Goal: Task Accomplishment & Management: Complete application form

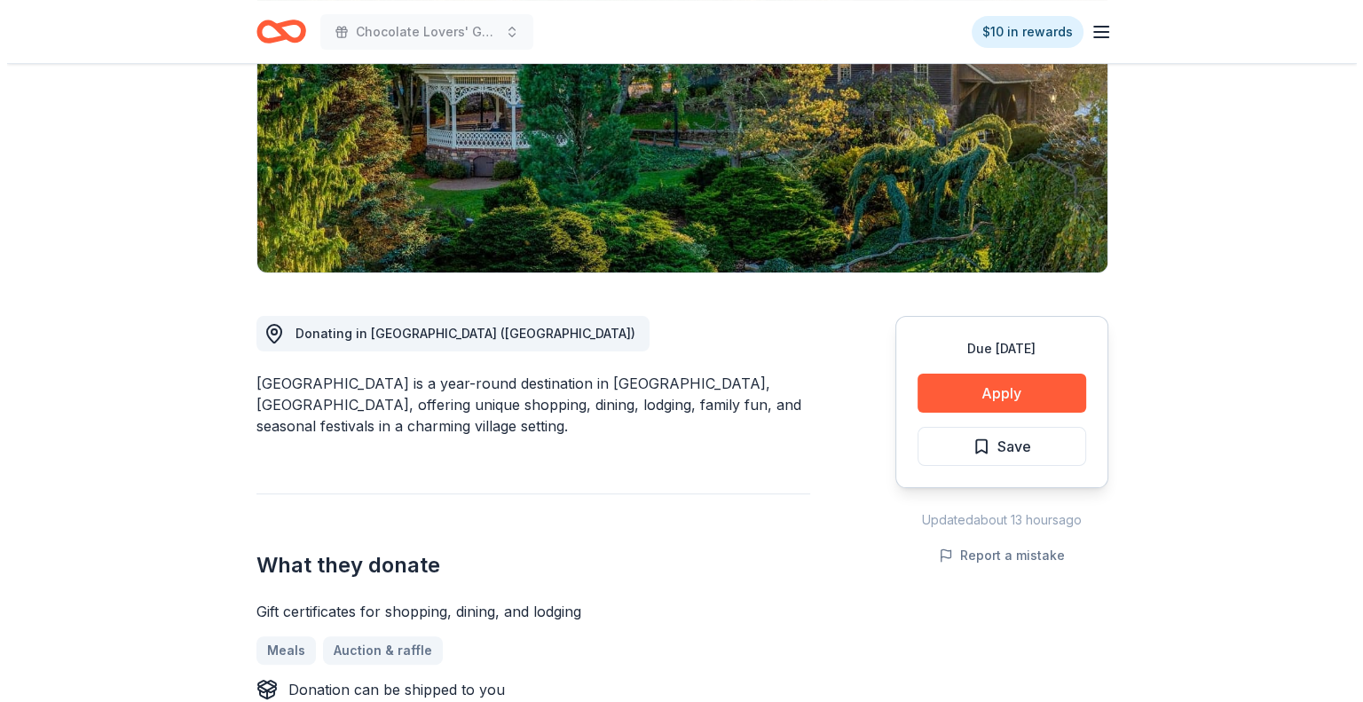
scroll to position [355, 0]
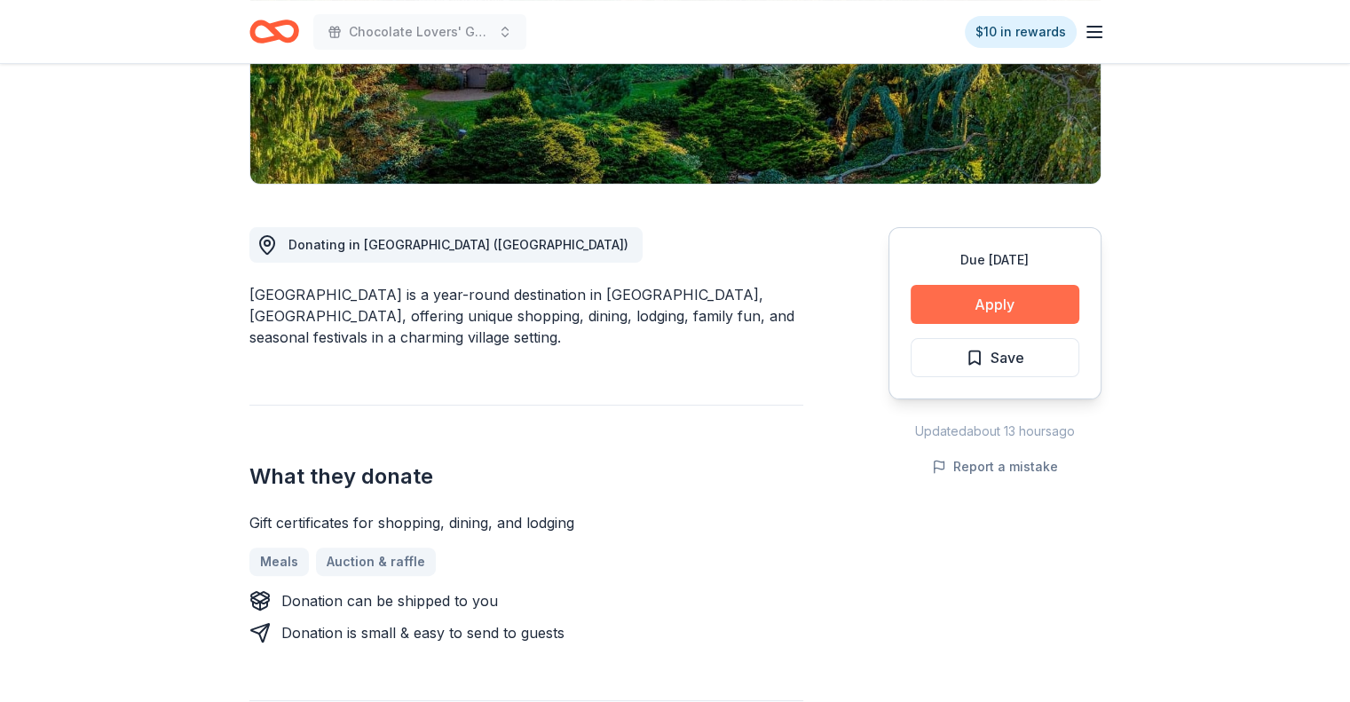
click at [987, 304] on button "Apply" at bounding box center [995, 304] width 169 height 39
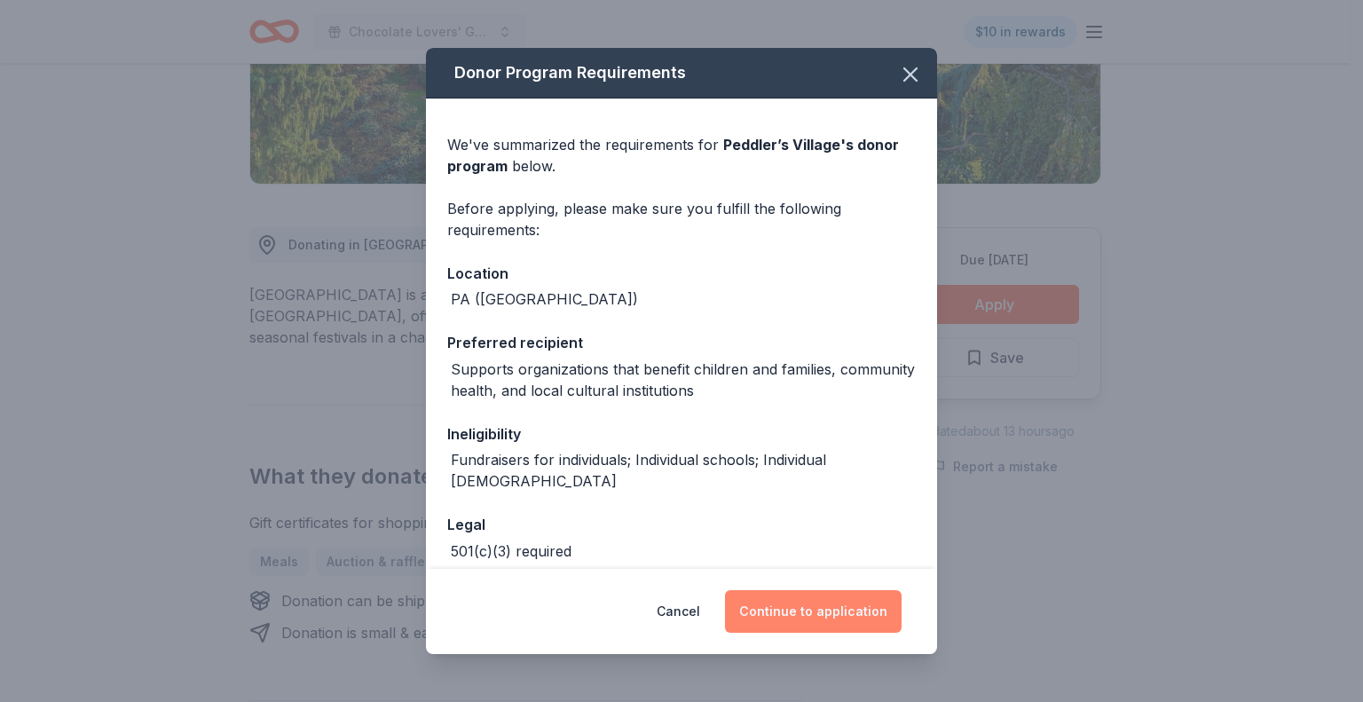
click at [774, 619] on button "Continue to application" at bounding box center [813, 611] width 177 height 43
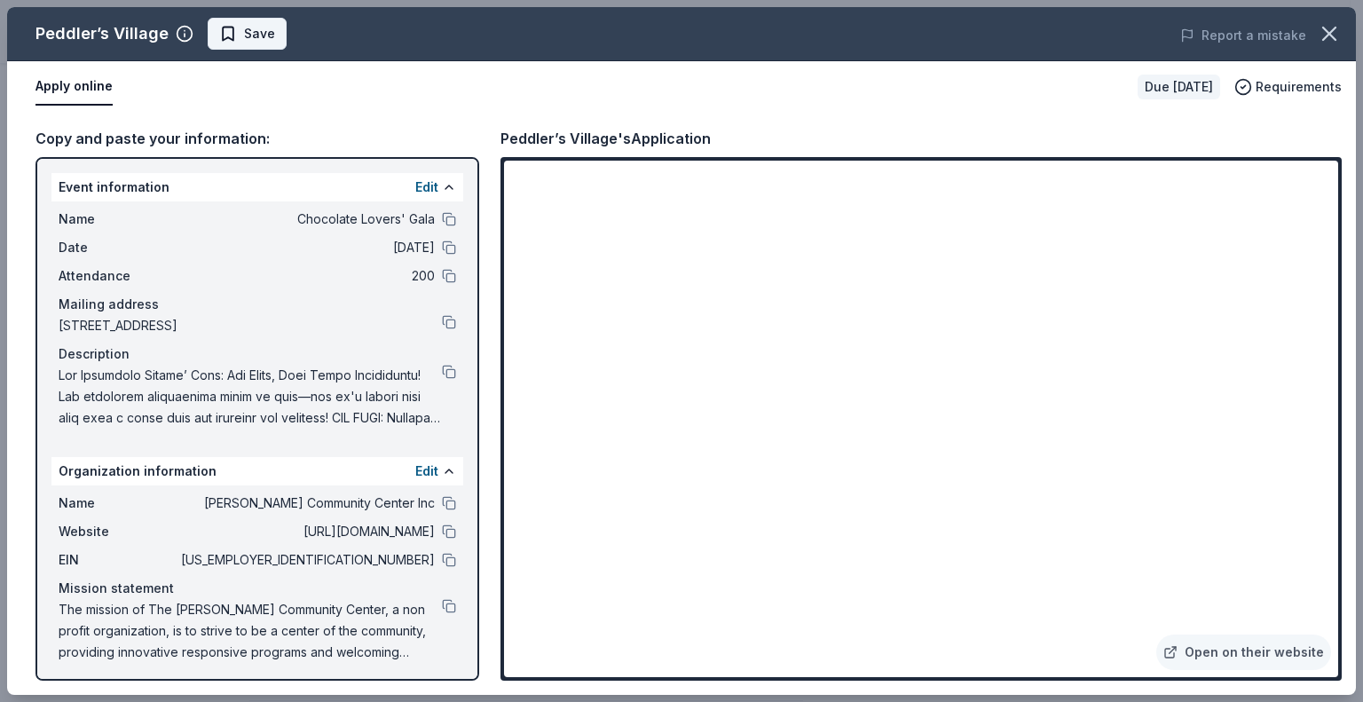
click at [244, 40] on span "Save" at bounding box center [259, 33] width 31 height 21
click at [442, 531] on button at bounding box center [449, 532] width 14 height 14
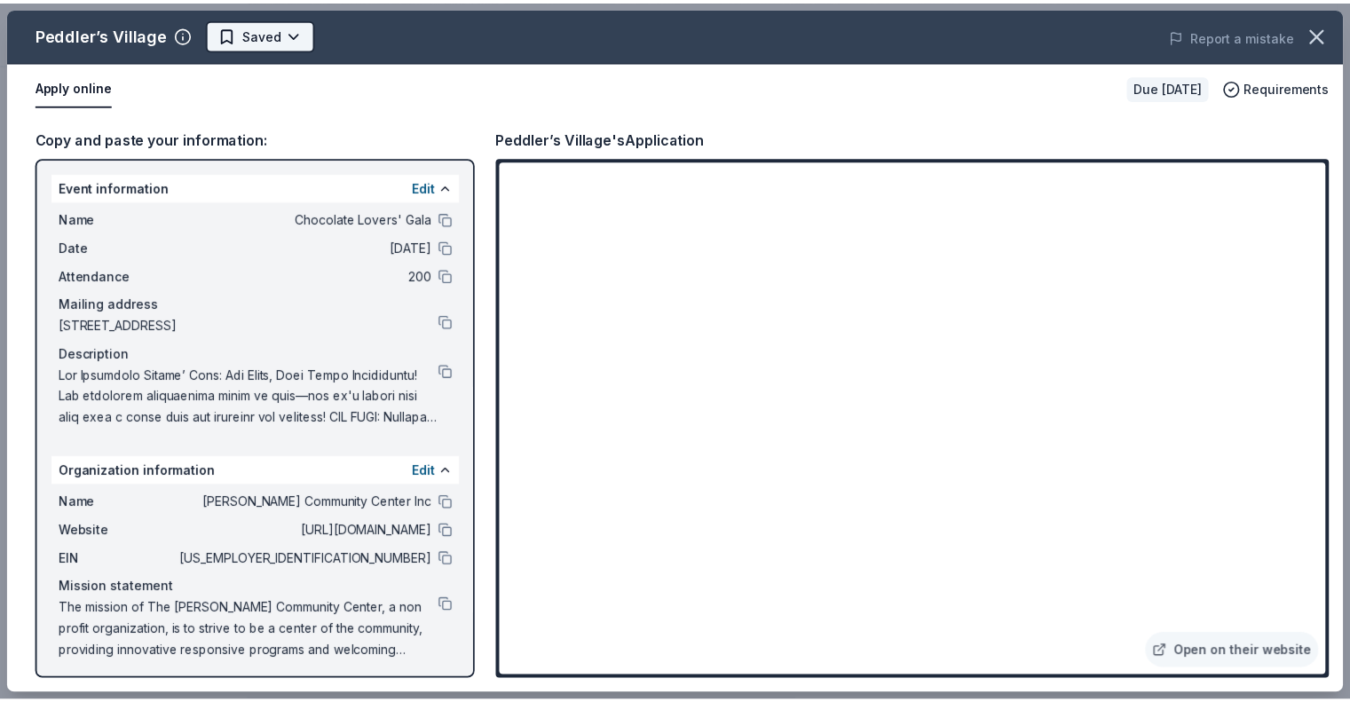
scroll to position [0, 0]
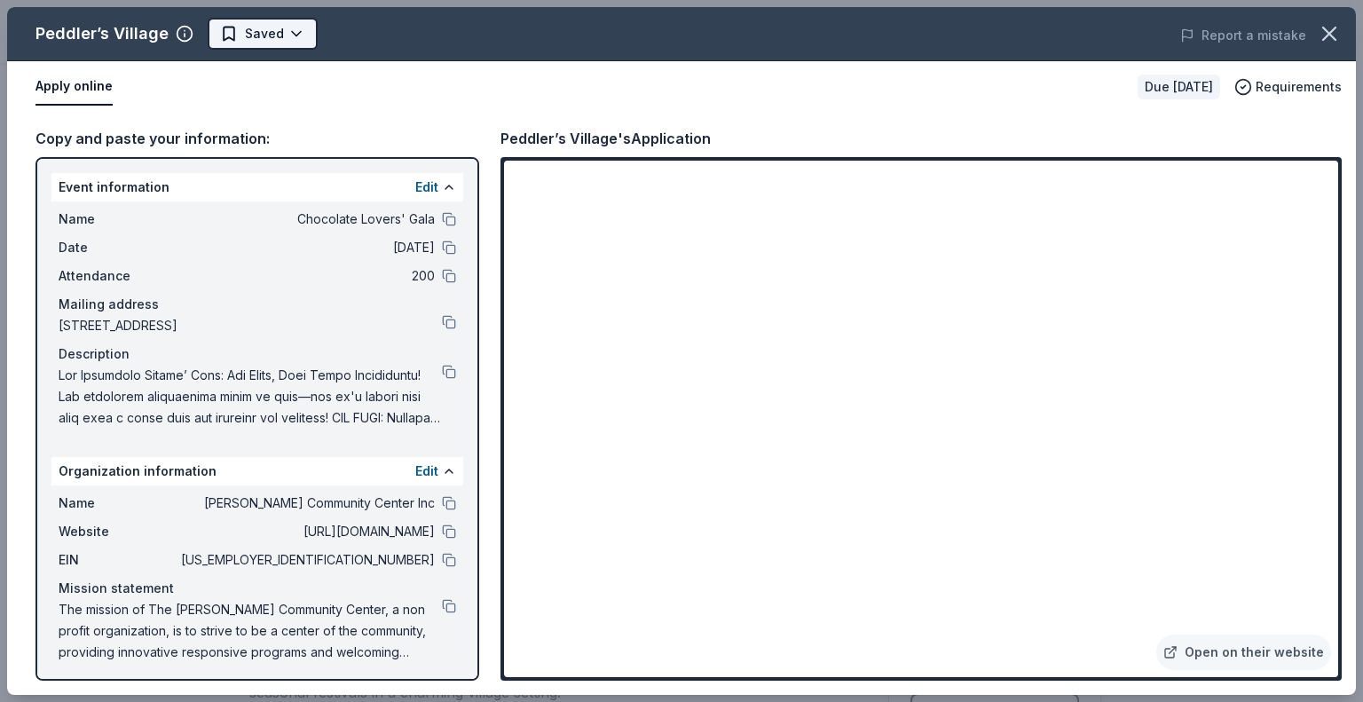
click at [278, 39] on html "Chocolate Lovers' Gala $10 in rewards Due in 103 days Share Peddler’s Village N…" at bounding box center [681, 351] width 1363 height 702
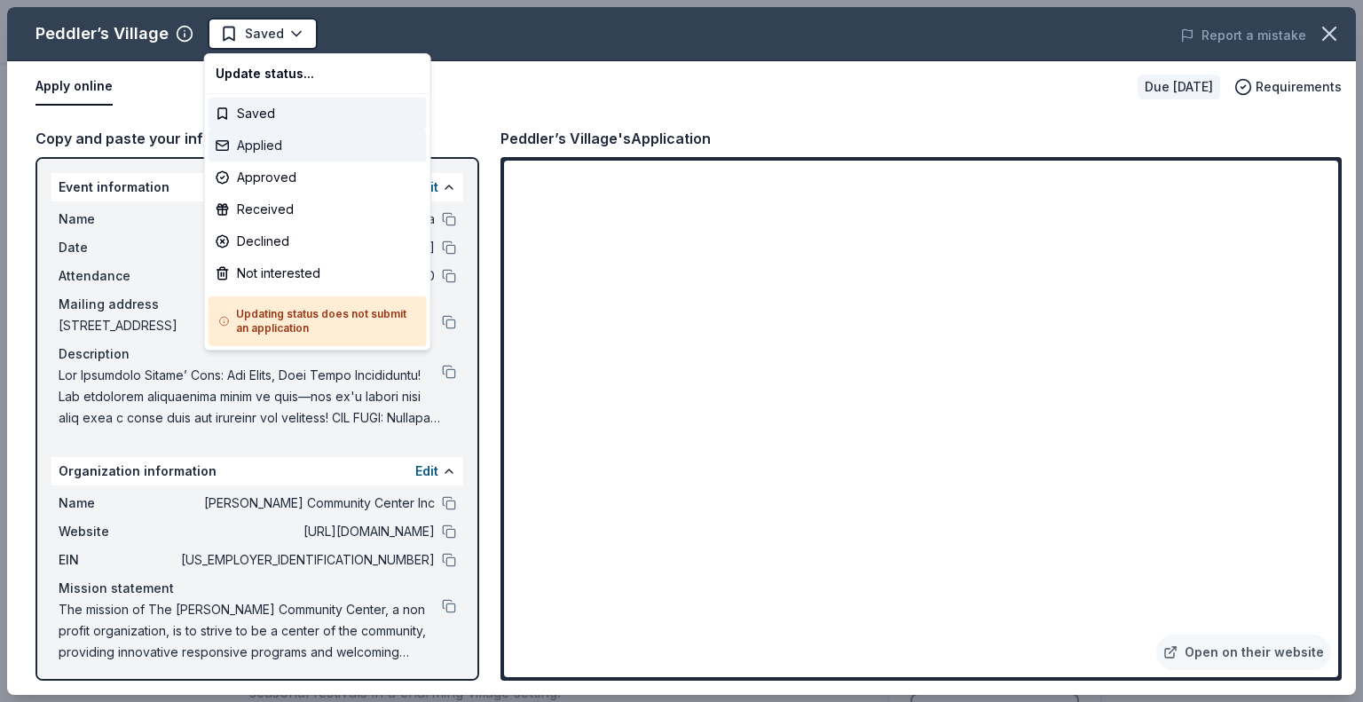
click at [270, 146] on div "Applied" at bounding box center [318, 146] width 218 height 32
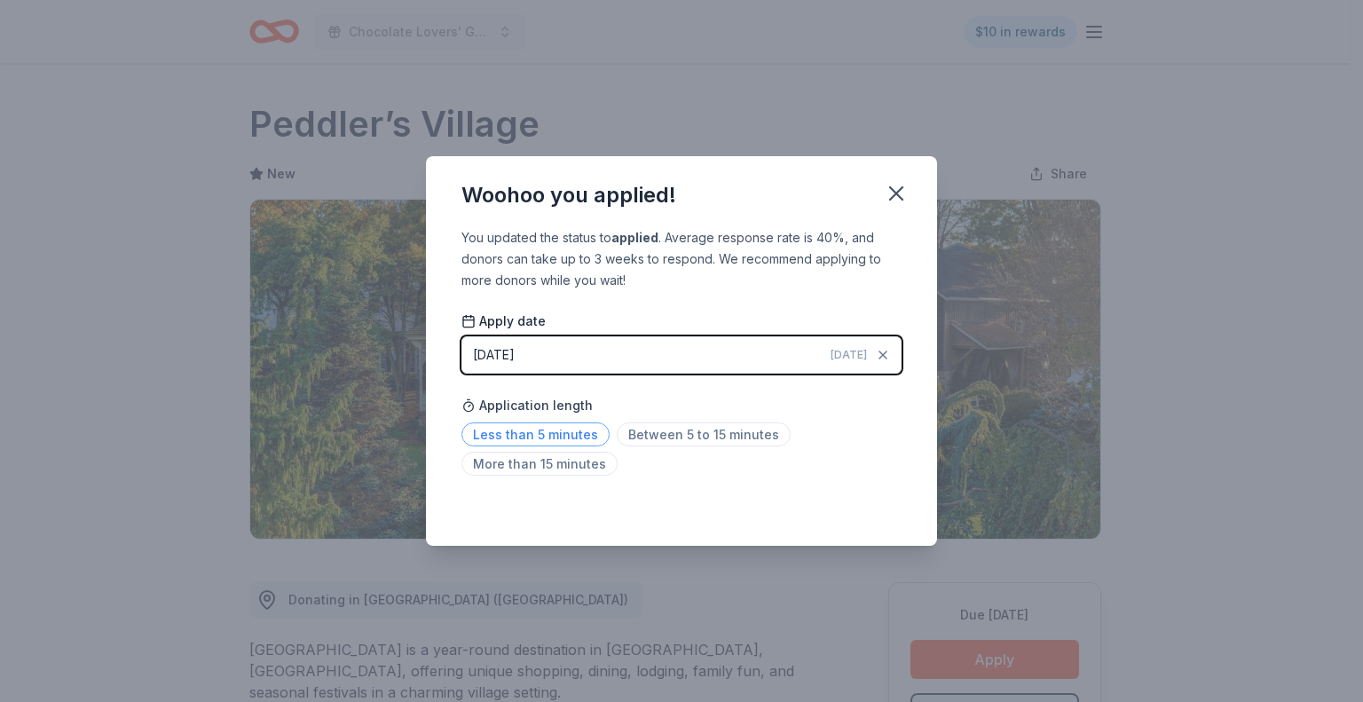
click at [554, 436] on span "Less than 5 minutes" at bounding box center [535, 434] width 148 height 24
click at [895, 197] on icon "button" at bounding box center [896, 193] width 25 height 25
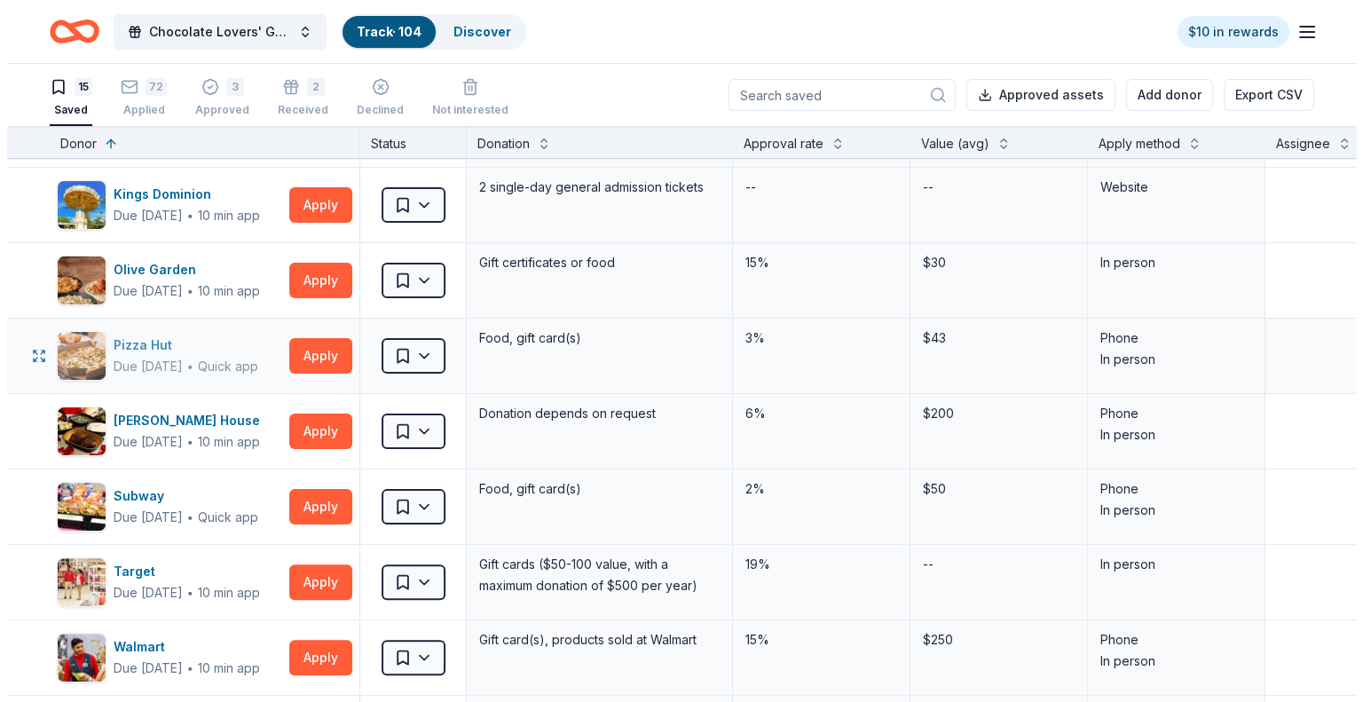
scroll to position [532, 0]
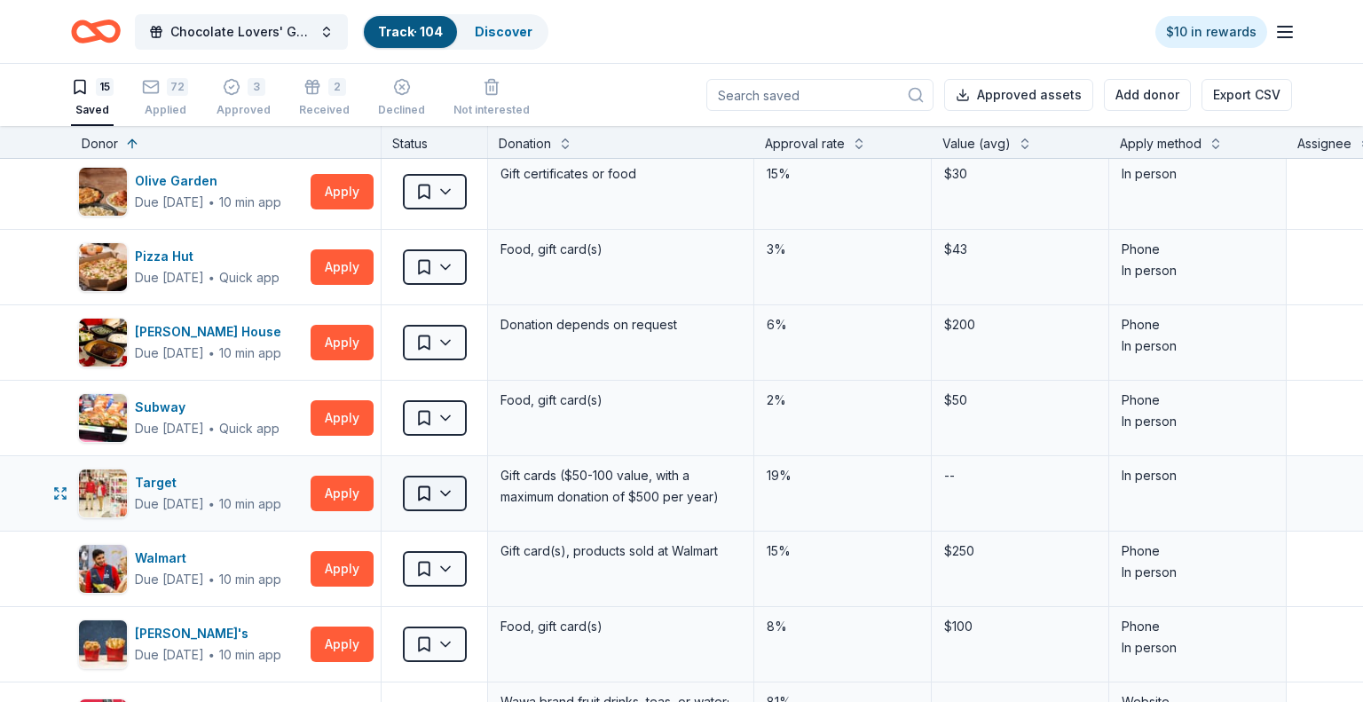
click at [456, 483] on html "Chocolate Lovers' Gala Track · 104 Discover $10 in rewards 15 Saved 72 Applied …" at bounding box center [681, 351] width 1363 height 702
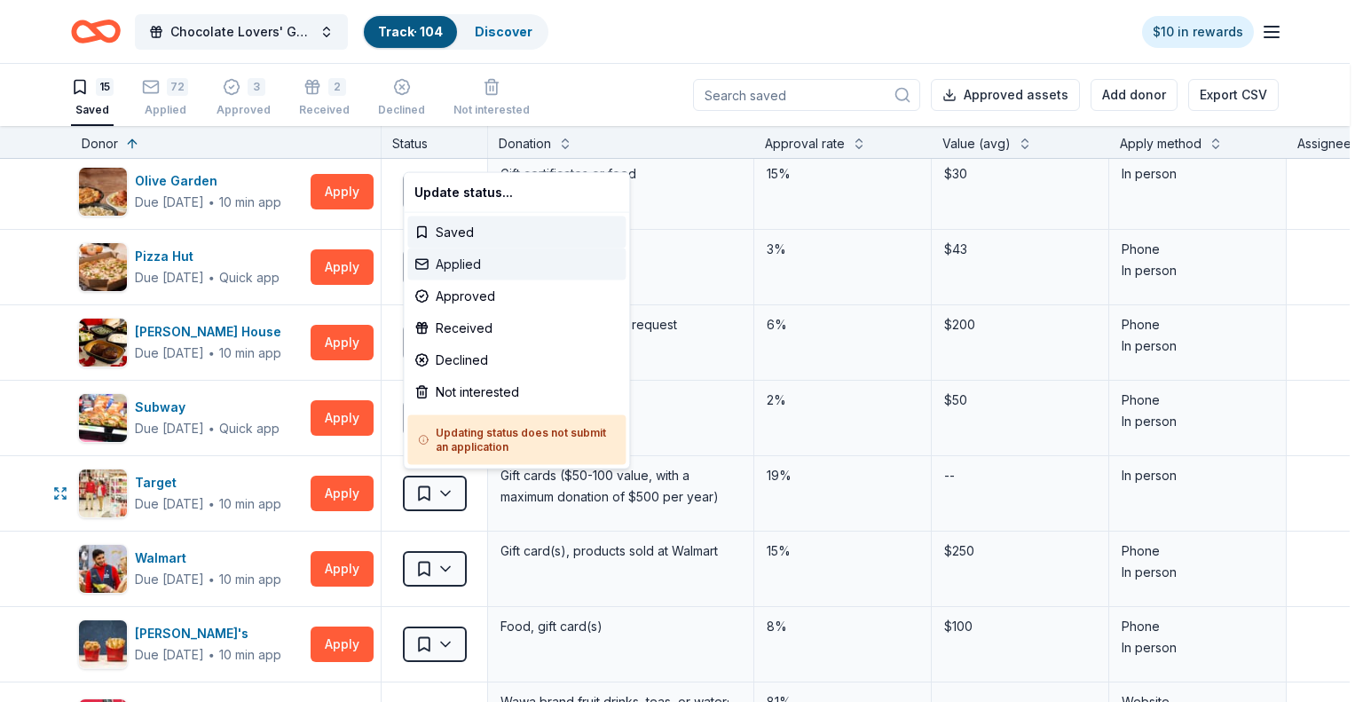
click at [467, 256] on div "Applied" at bounding box center [516, 264] width 218 height 32
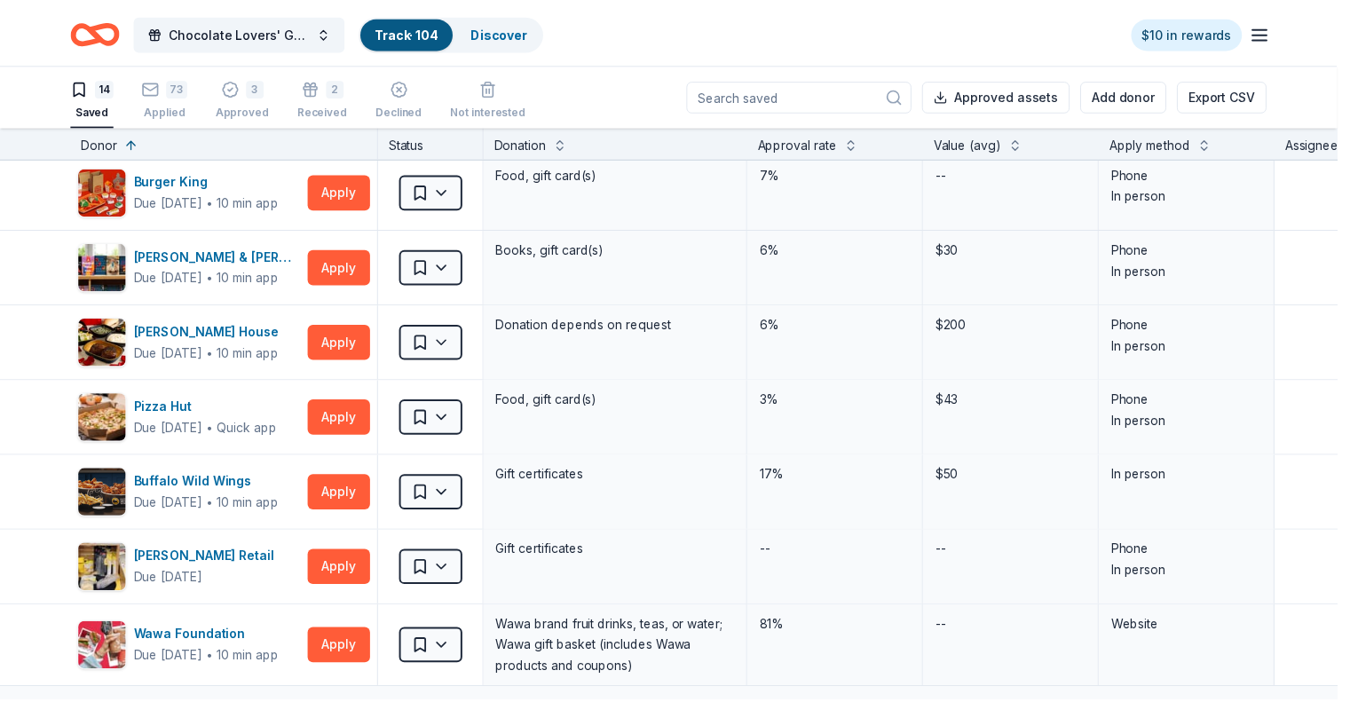
scroll to position [231, 0]
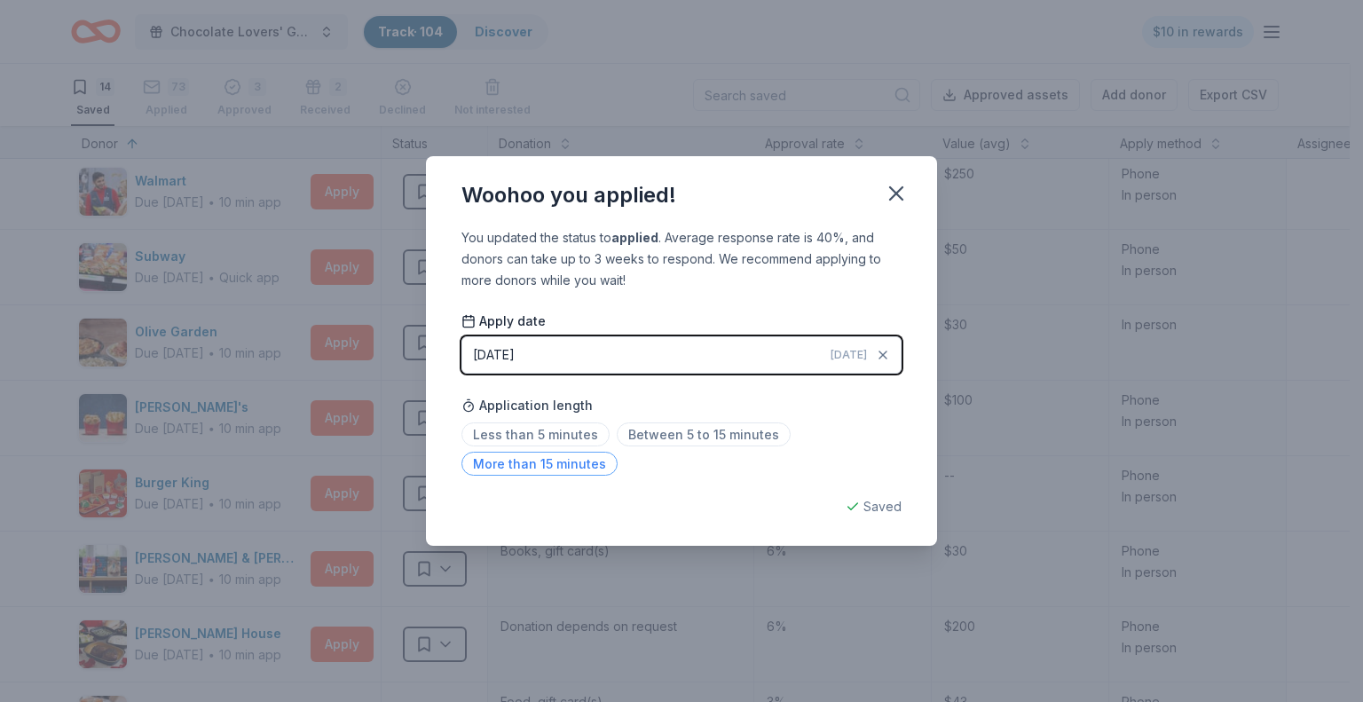
click at [535, 466] on span "More than 15 minutes" at bounding box center [539, 464] width 156 height 24
click at [896, 194] on icon "button" at bounding box center [896, 193] width 12 height 12
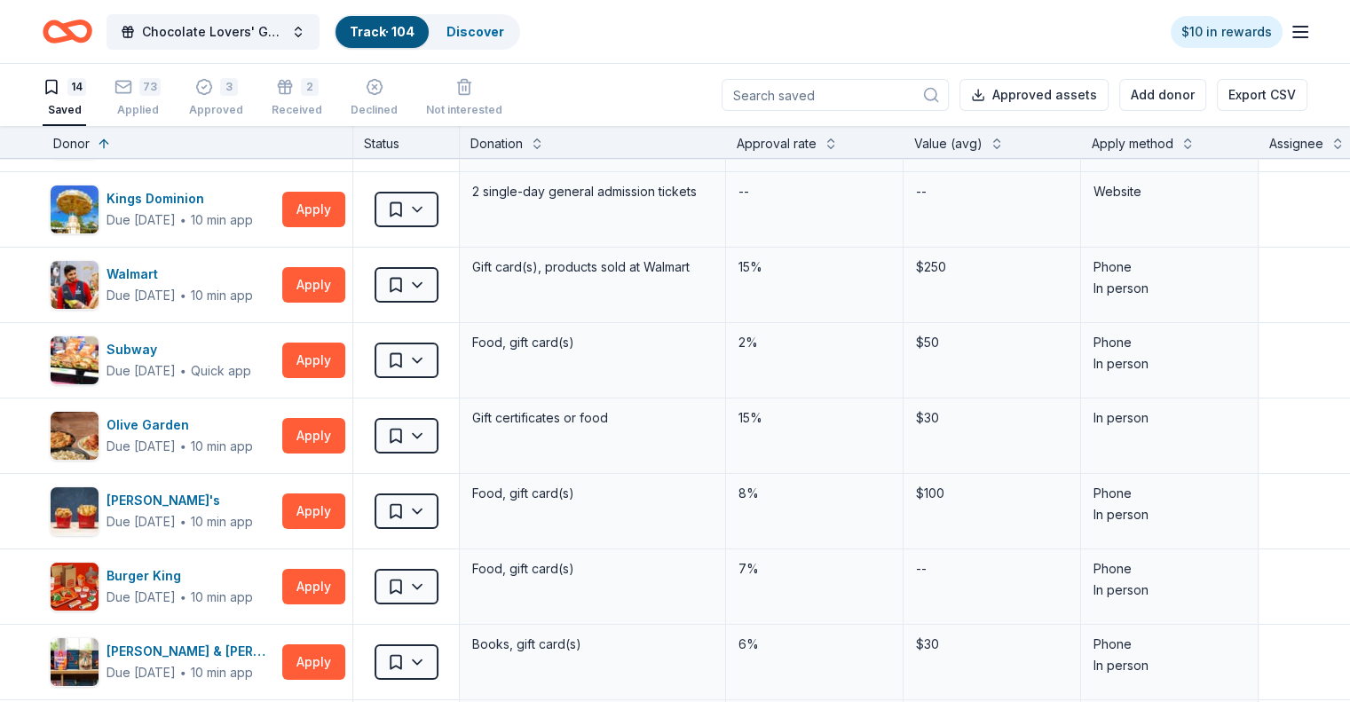
scroll to position [0, 0]
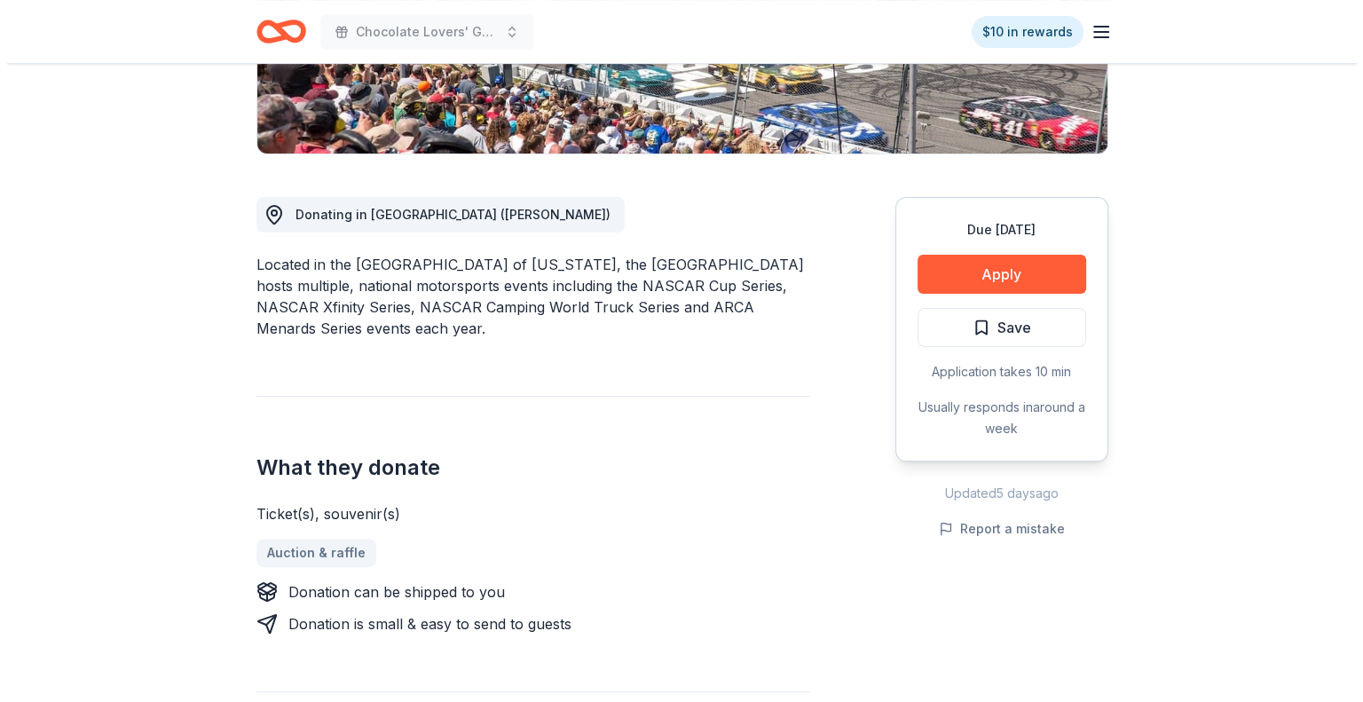
scroll to position [355, 0]
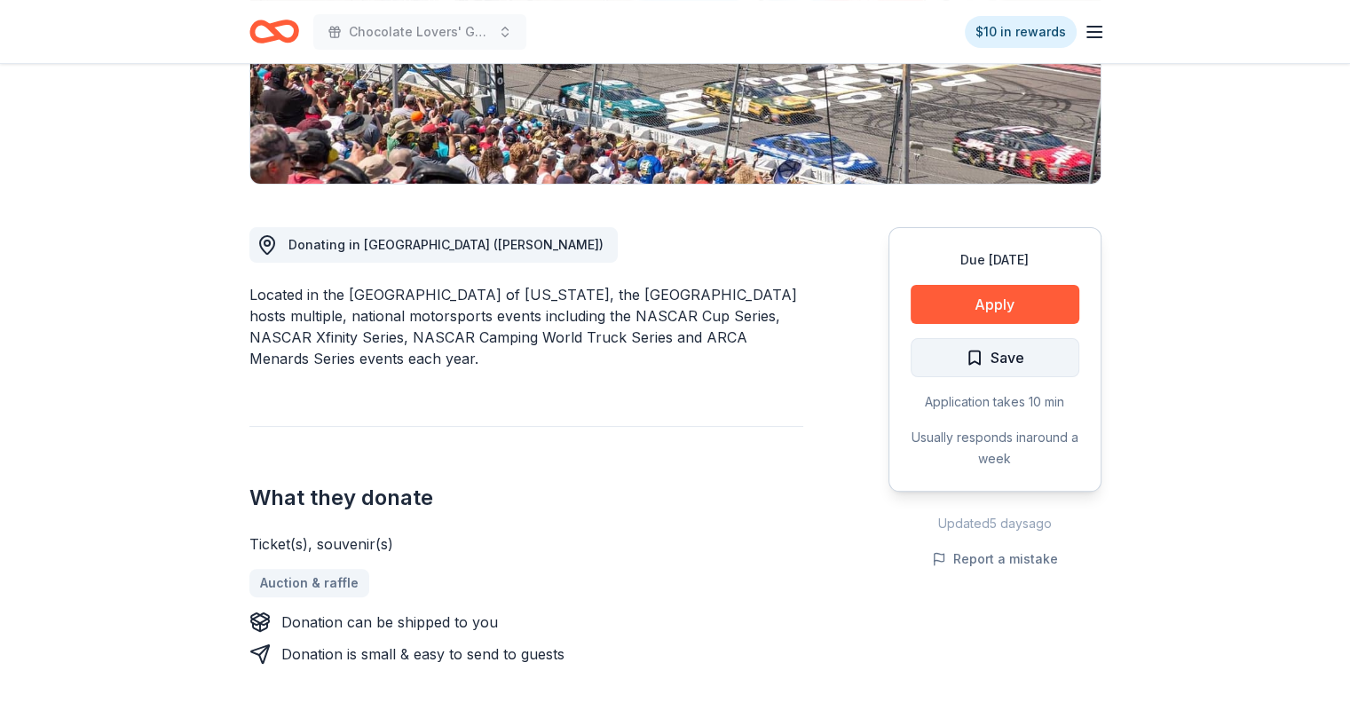
click at [1030, 359] on button "Save" at bounding box center [995, 357] width 169 height 39
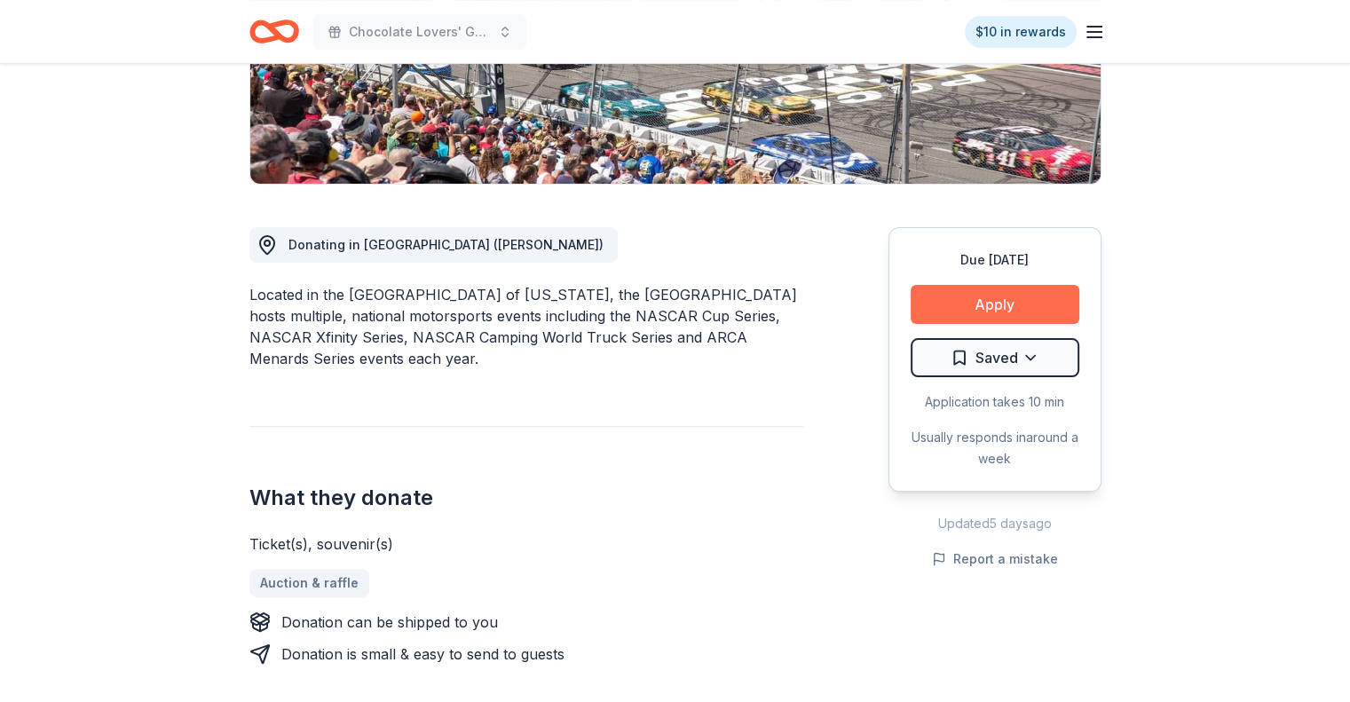
click at [1018, 305] on button "Apply" at bounding box center [995, 304] width 169 height 39
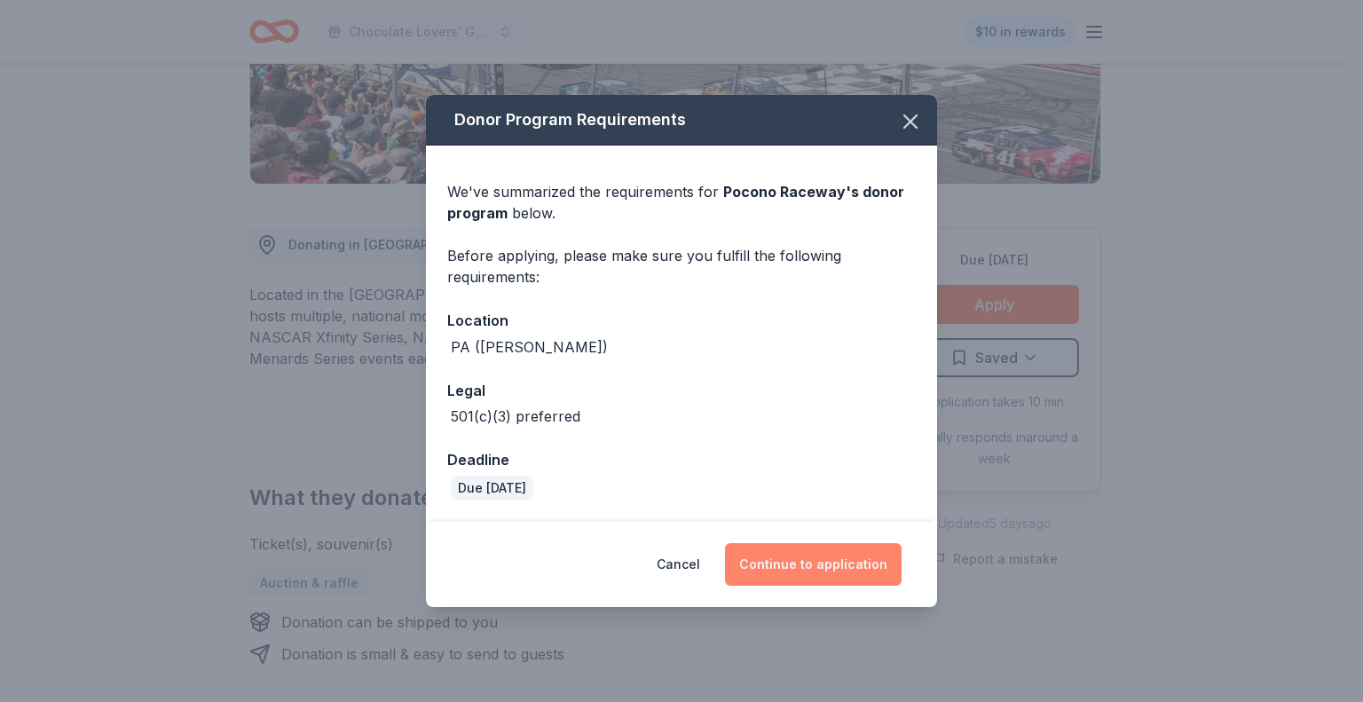
click at [784, 571] on button "Continue to application" at bounding box center [813, 564] width 177 height 43
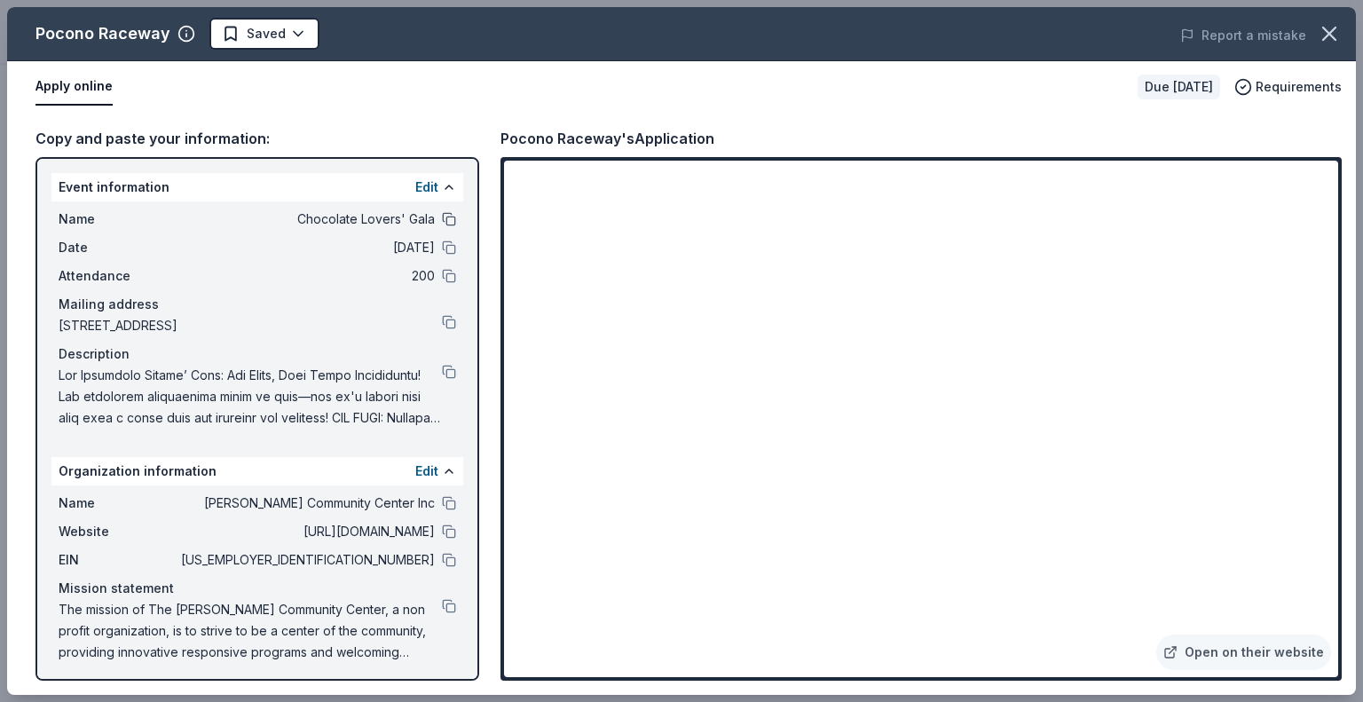
click at [442, 222] on button at bounding box center [449, 219] width 14 height 14
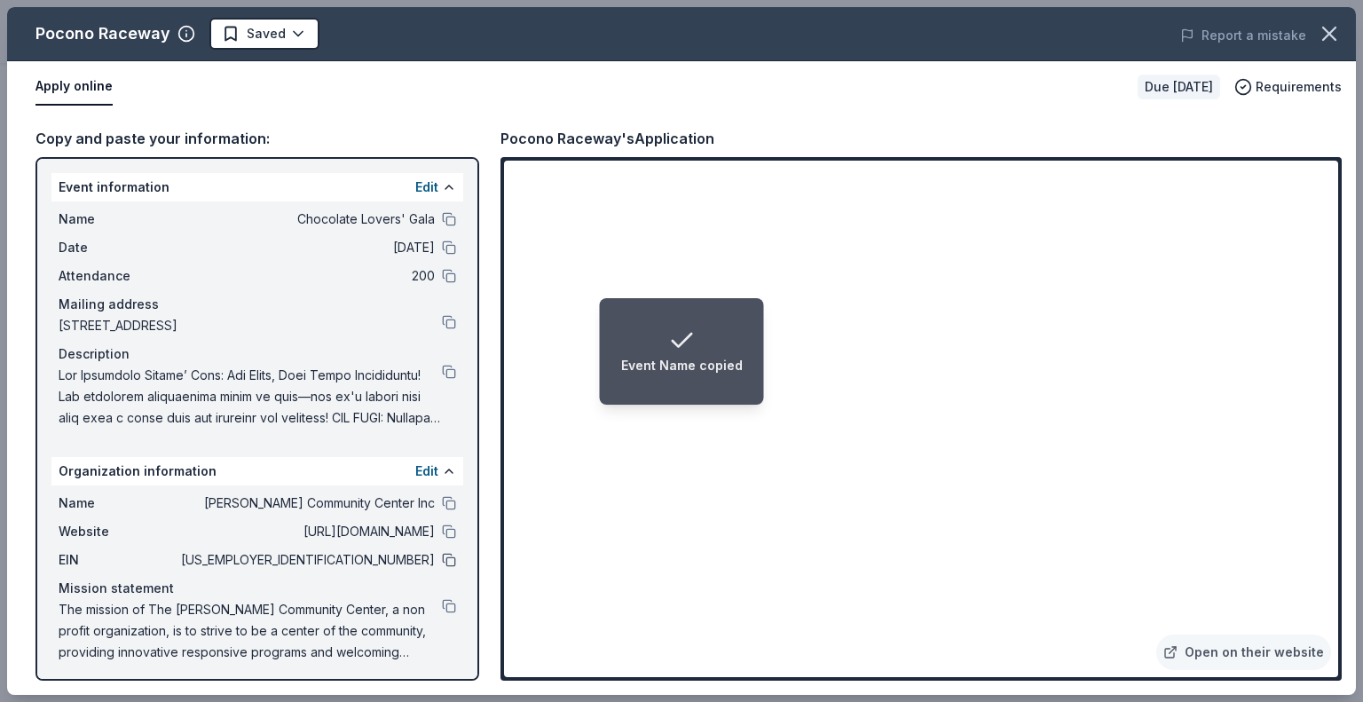
click at [442, 556] on button at bounding box center [449, 560] width 14 height 14
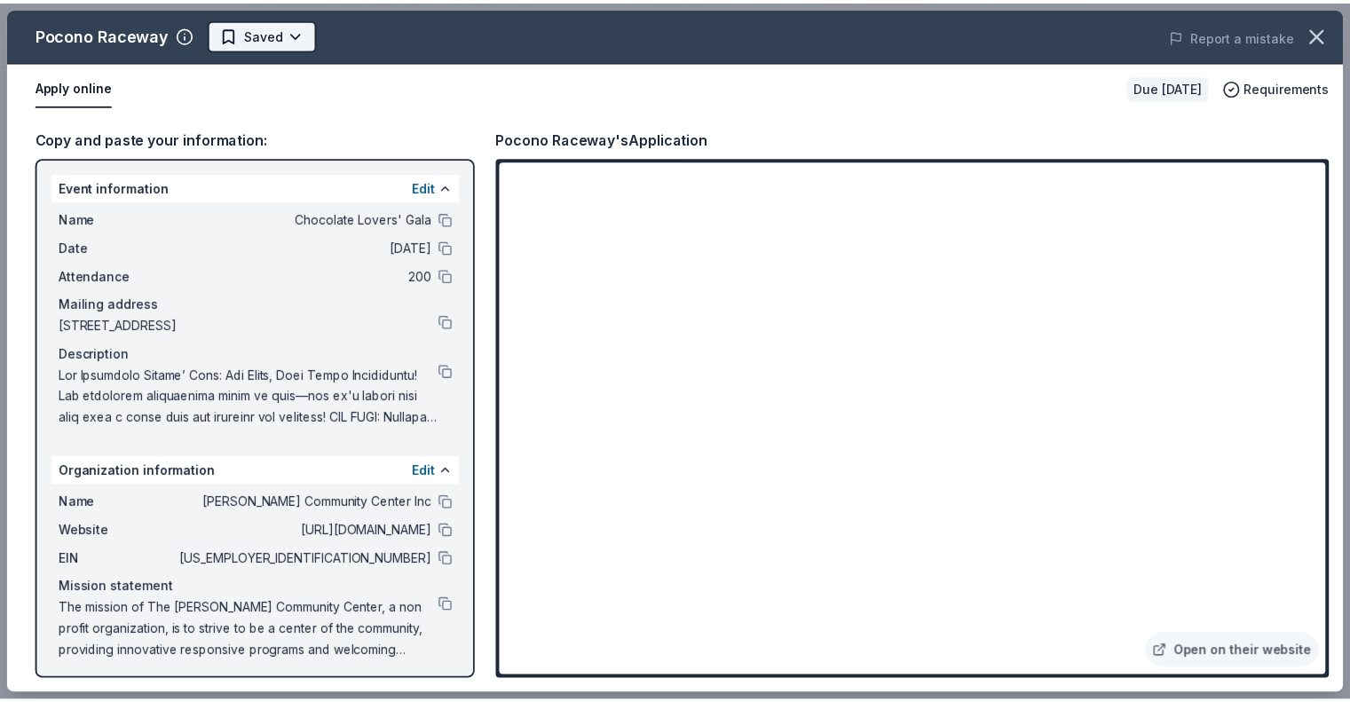
scroll to position [0, 0]
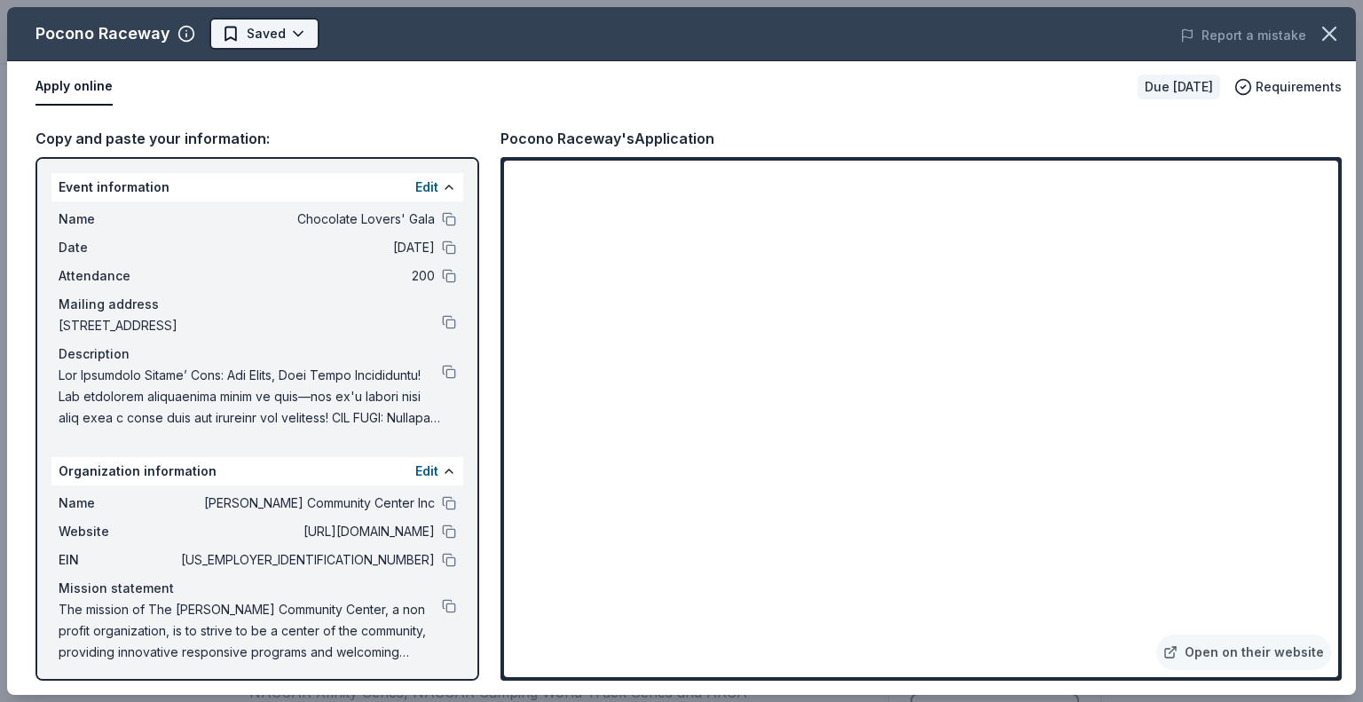
click at [298, 31] on html "Chocolate Lovers' Gala $10 in rewards Due in 89 days Share Pocono Raceway New •…" at bounding box center [681, 351] width 1363 height 702
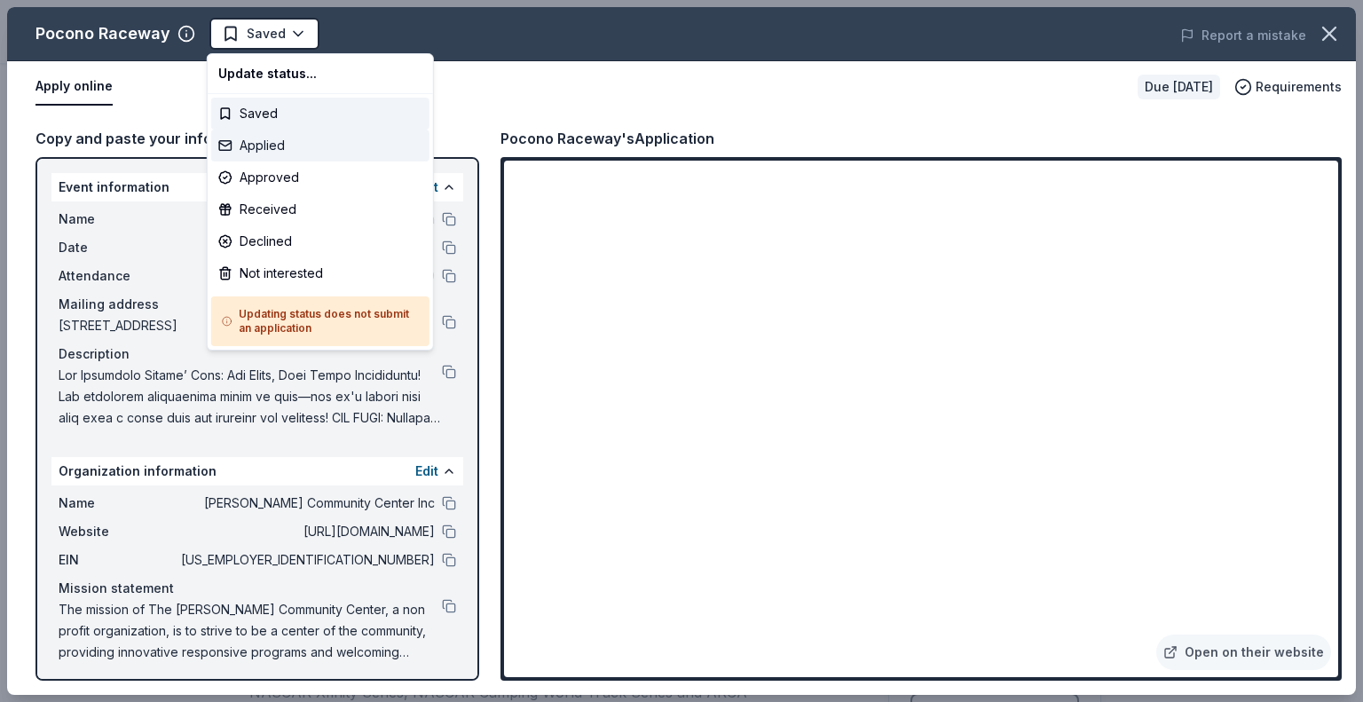
click at [278, 148] on div "Applied" at bounding box center [320, 146] width 218 height 32
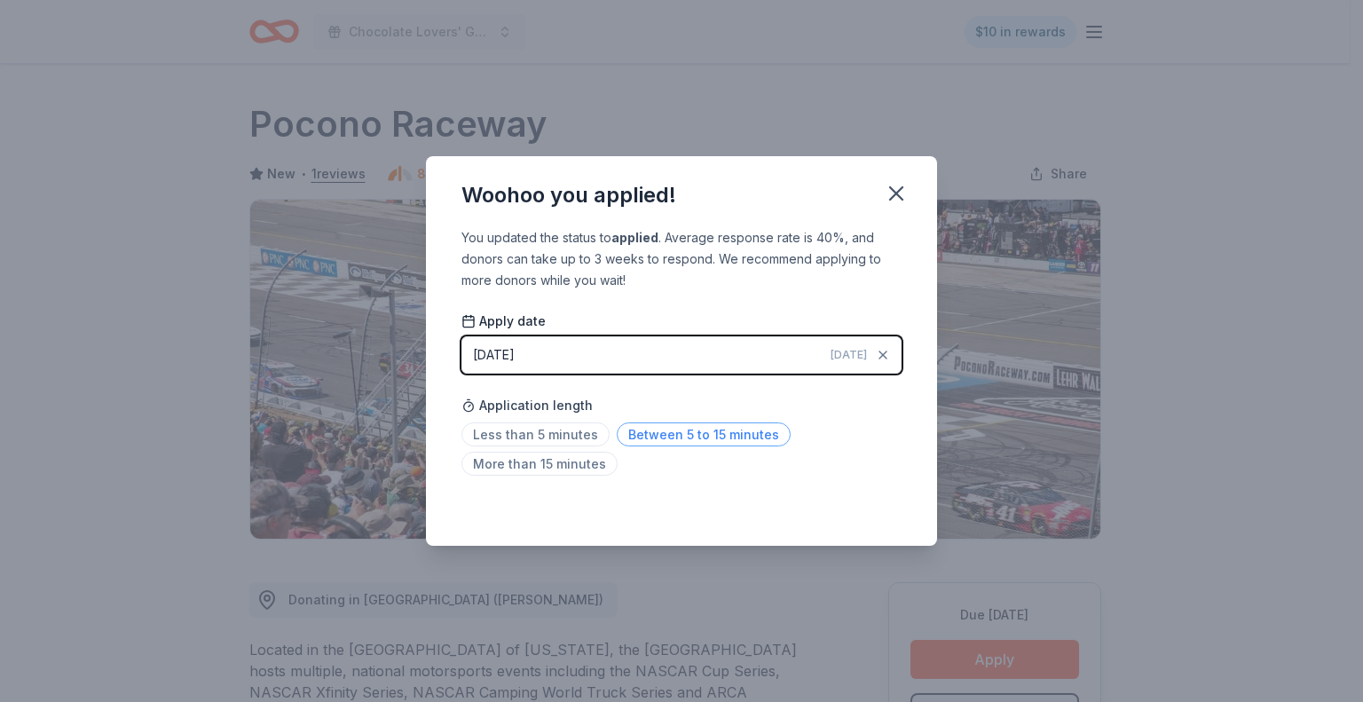
click at [665, 439] on span "Between 5 to 15 minutes" at bounding box center [704, 434] width 174 height 24
click at [898, 195] on icon "button" at bounding box center [896, 193] width 12 height 12
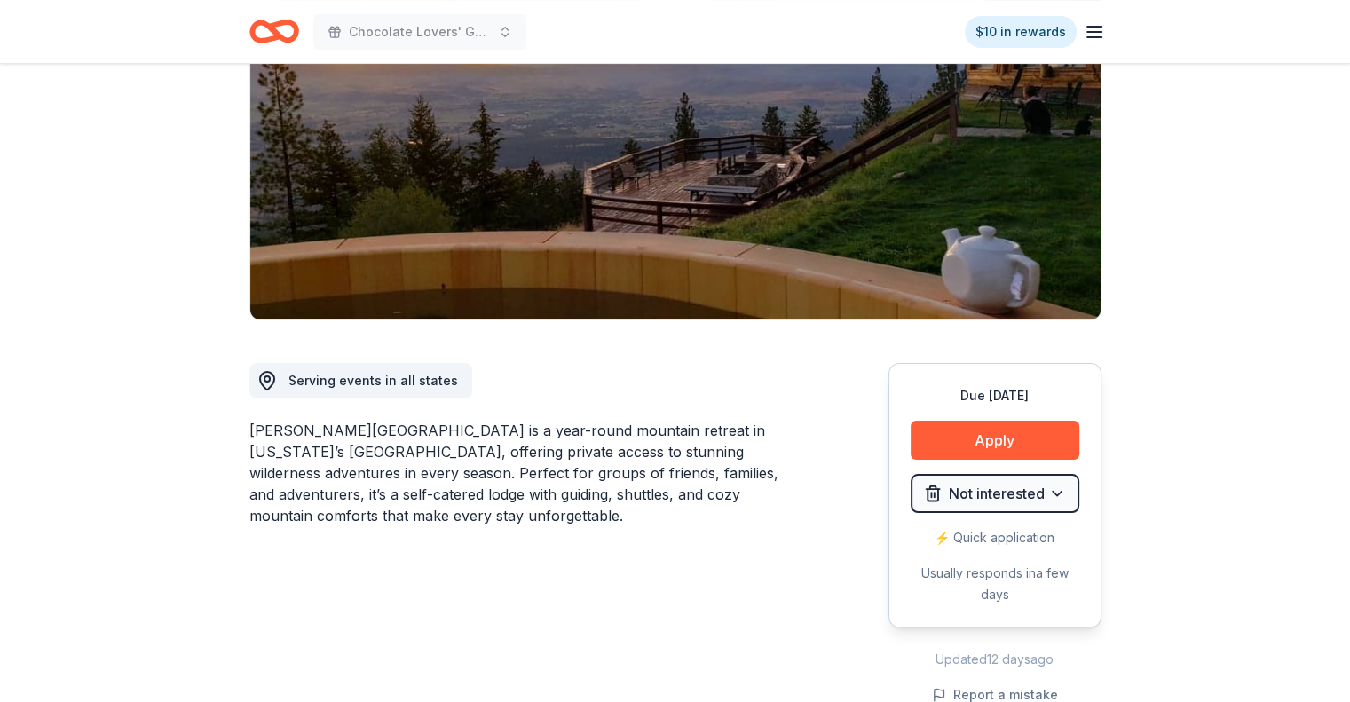
scroll to position [266, 0]
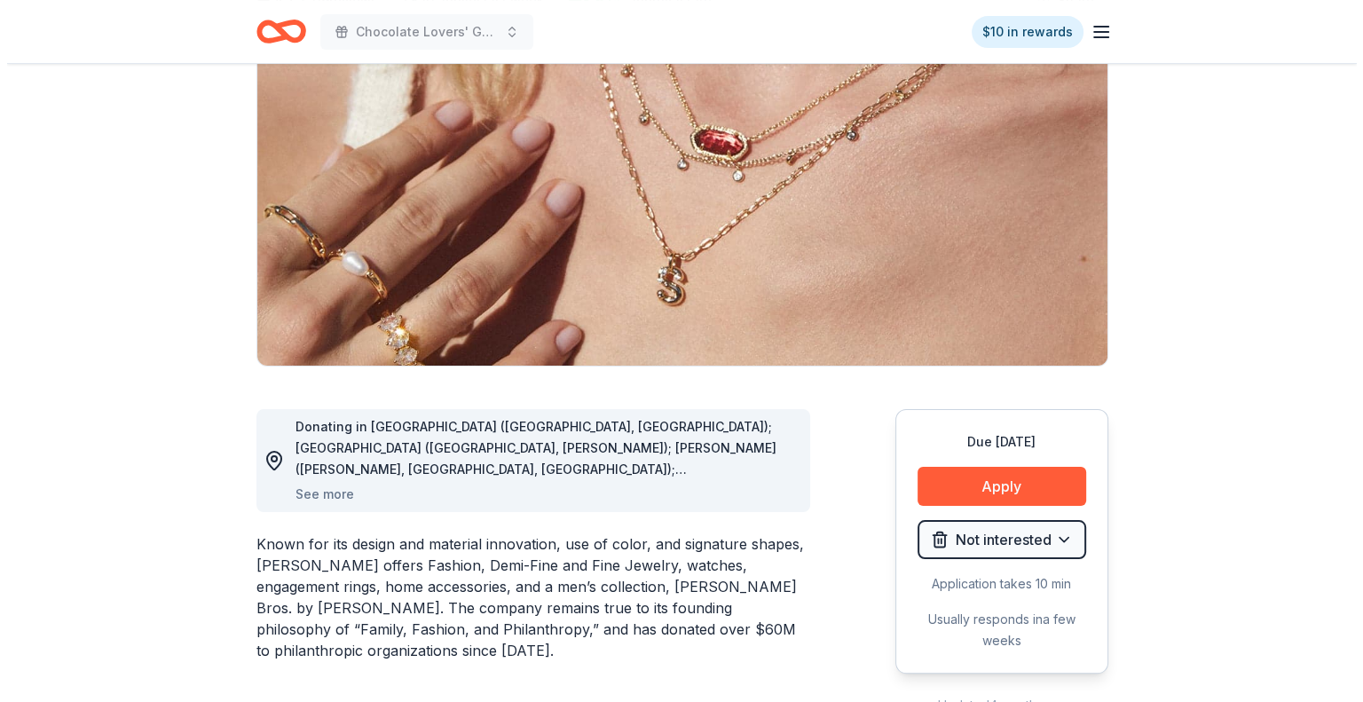
scroll to position [177, 0]
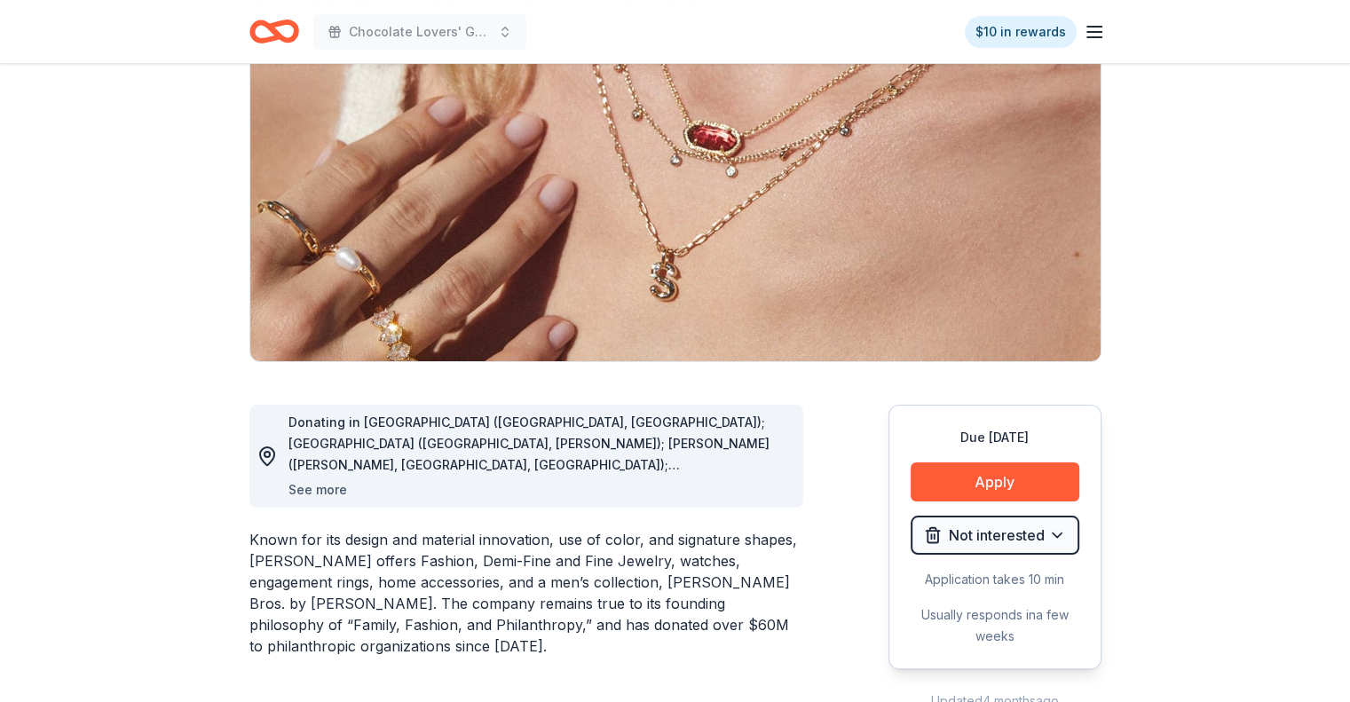
click at [327, 492] on button "See more" at bounding box center [317, 489] width 59 height 21
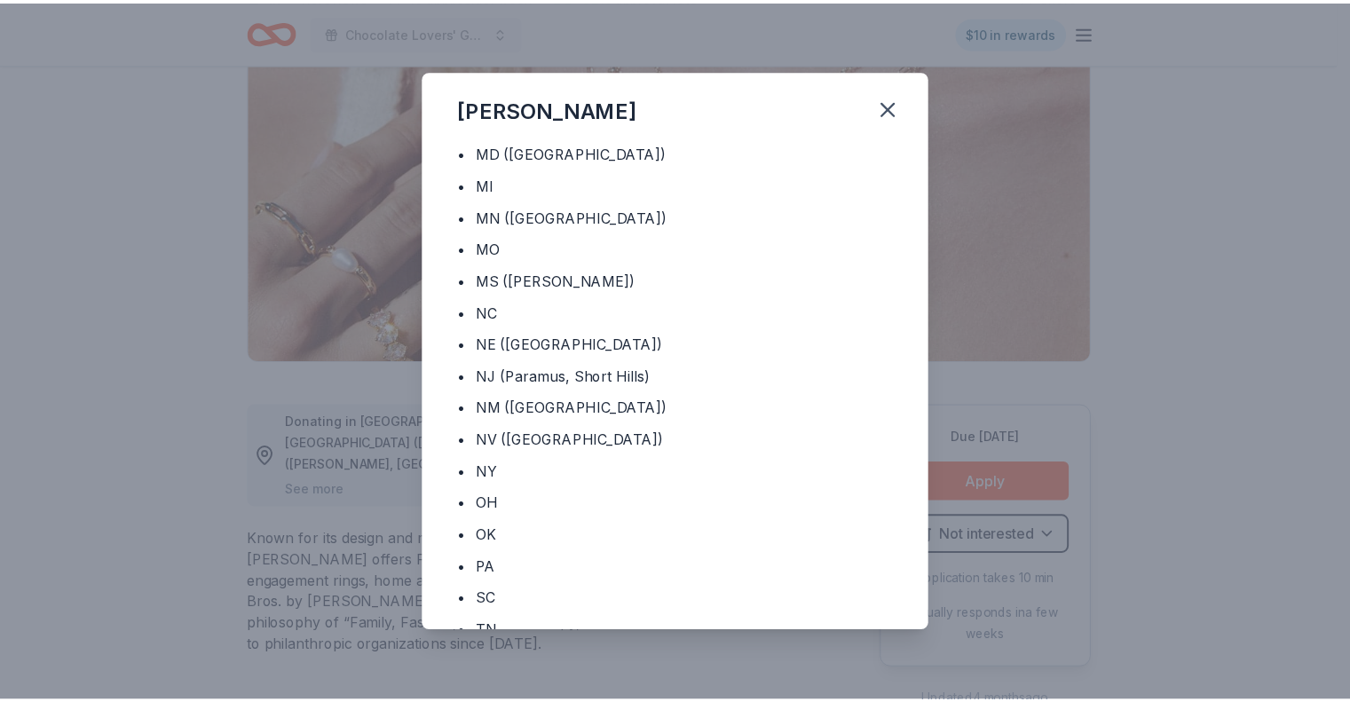
scroll to position [621, 0]
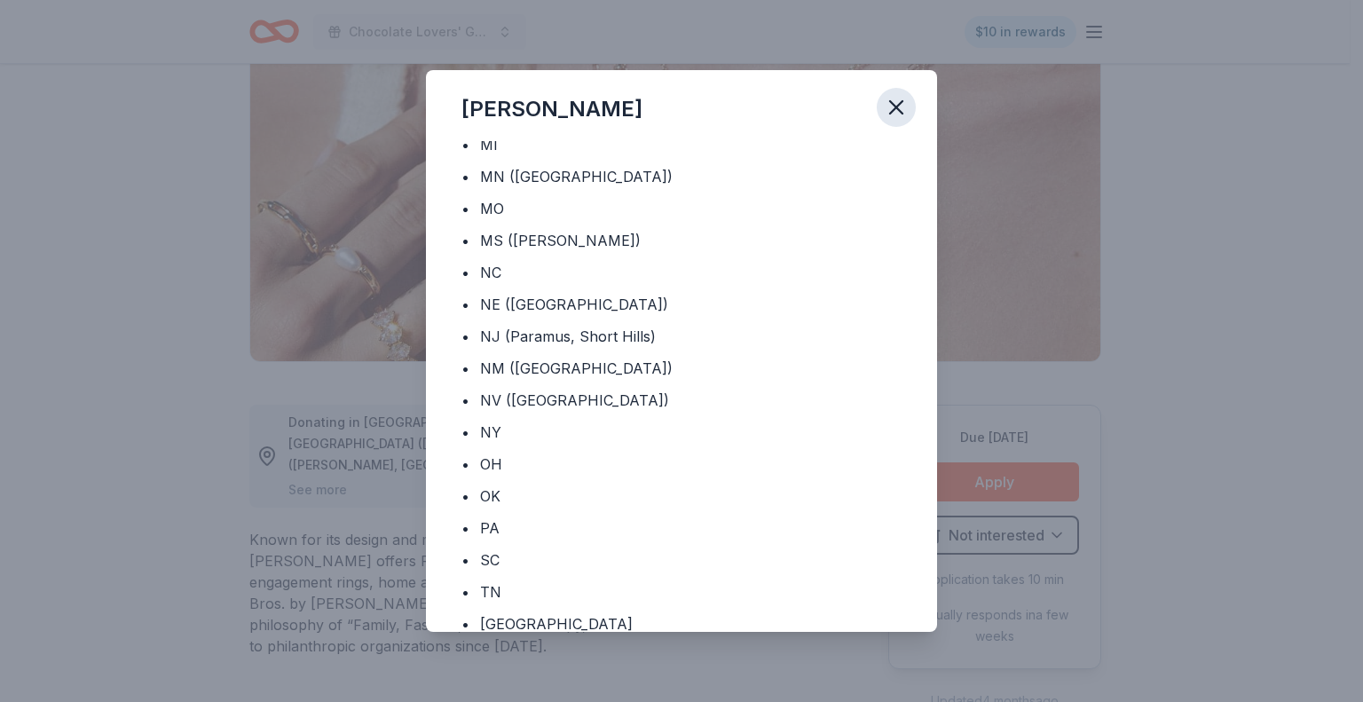
click at [896, 106] on icon "button" at bounding box center [896, 107] width 12 height 12
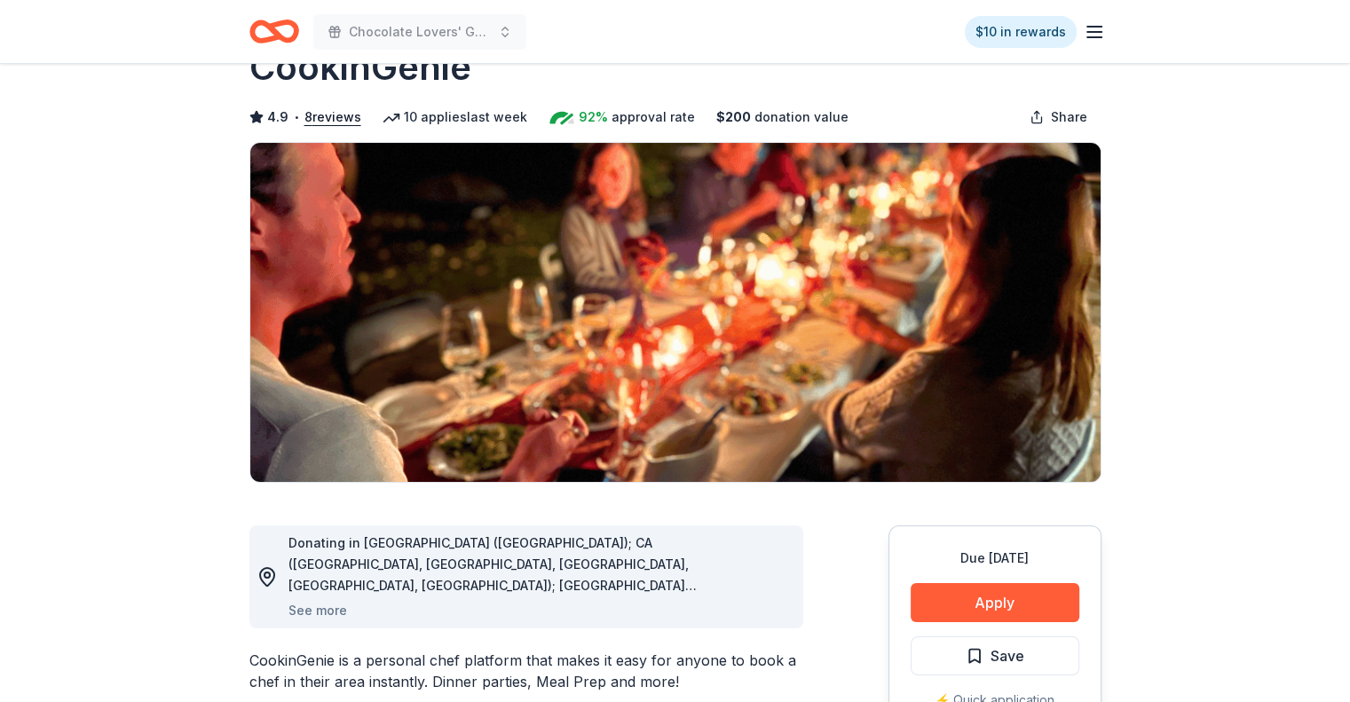
scroll to position [89, 0]
